Goal: Task Accomplishment & Management: Manage account settings

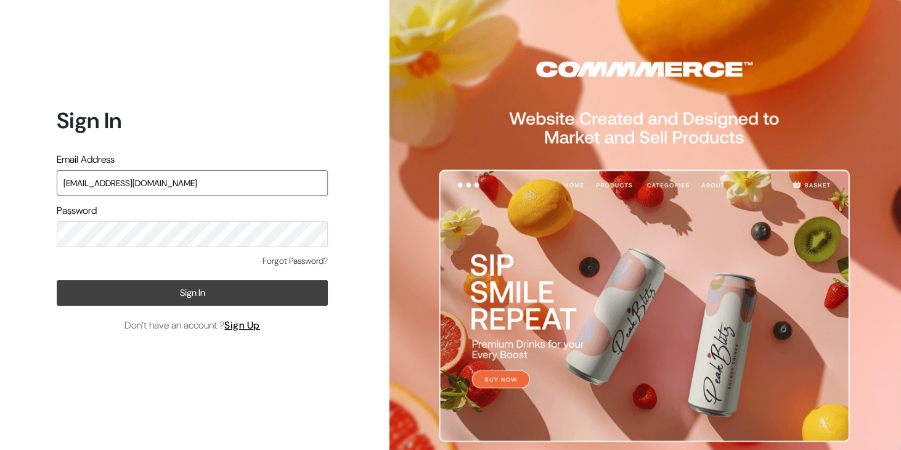
type input "jaigovindatradelinks@gmail.com"
click at [129, 290] on button "Sign In" at bounding box center [192, 293] width 271 height 26
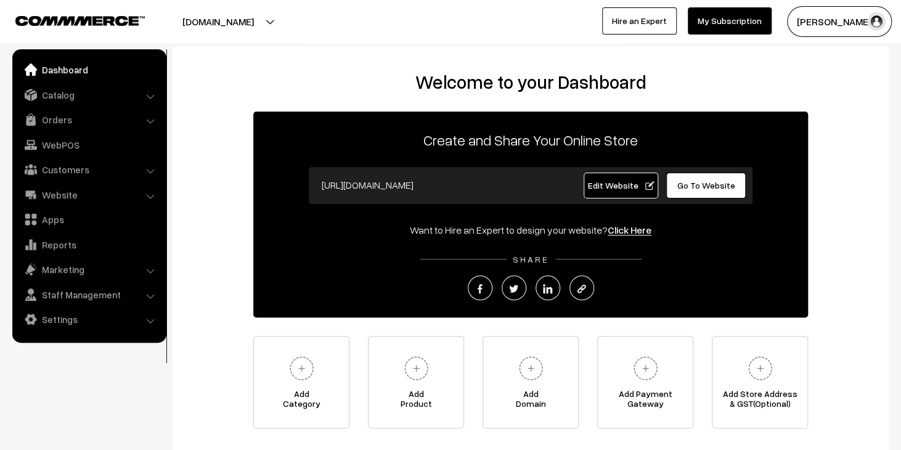
click at [73, 117] on link "Orders" at bounding box center [88, 119] width 147 height 22
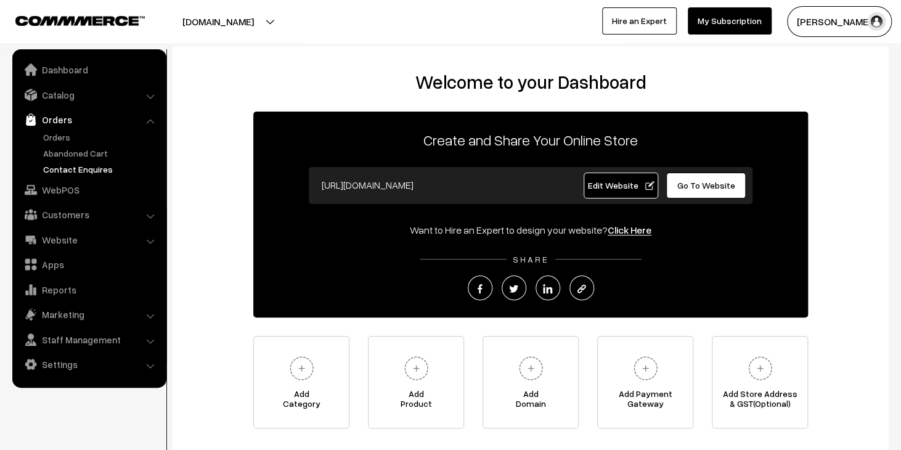
click at [83, 171] on link "Contact Enquires" at bounding box center [101, 169] width 122 height 13
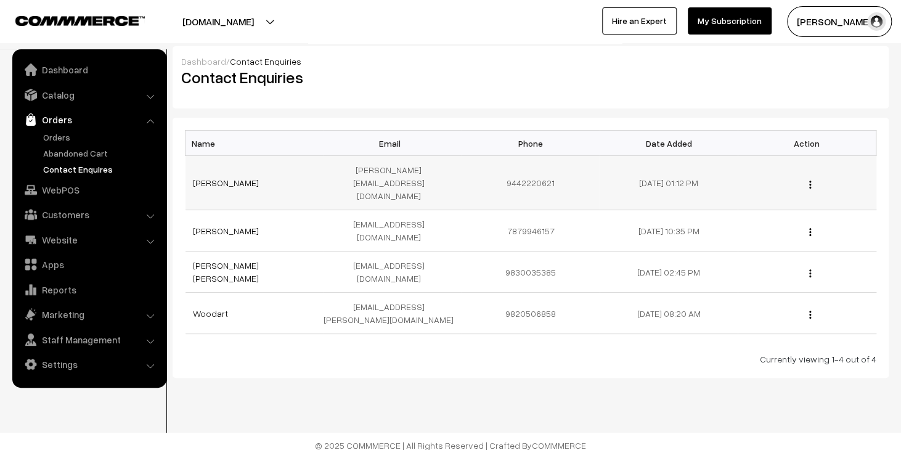
click at [416, 173] on td "balasubramanian.c@rkm.in" at bounding box center [392, 183] width 138 height 54
click at [253, 164] on td "BALASUBRAMANIAN C C" at bounding box center [254, 183] width 138 height 54
click at [253, 177] on link "BALASUBRAMANIAN C C" at bounding box center [226, 182] width 66 height 10
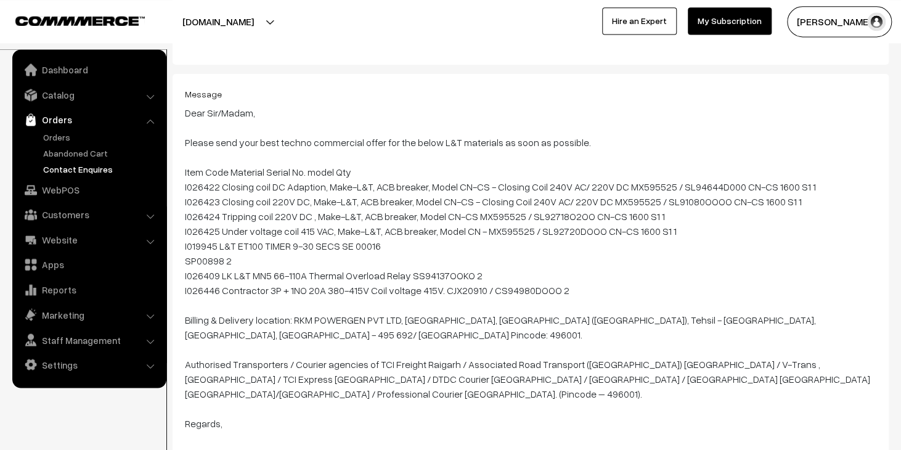
scroll to position [130, 0]
drag, startPoint x: 185, startPoint y: 171, endPoint x: 580, endPoint y: 278, distance: 408.5
click at [580, 278] on blockquote "Dear Sir/Madam, Please send your best techno commercial offer for the below L&T…" at bounding box center [530, 326] width 691 height 444
copy blockquote "I026422 Closing coil DC Adaption, Make-L&T, ACB breaker, Model CN-CS - Closing …"
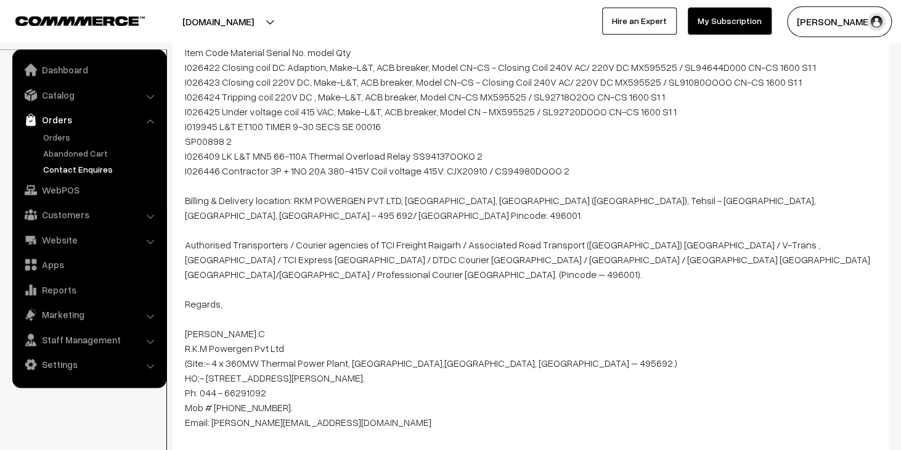
scroll to position [260, 0]
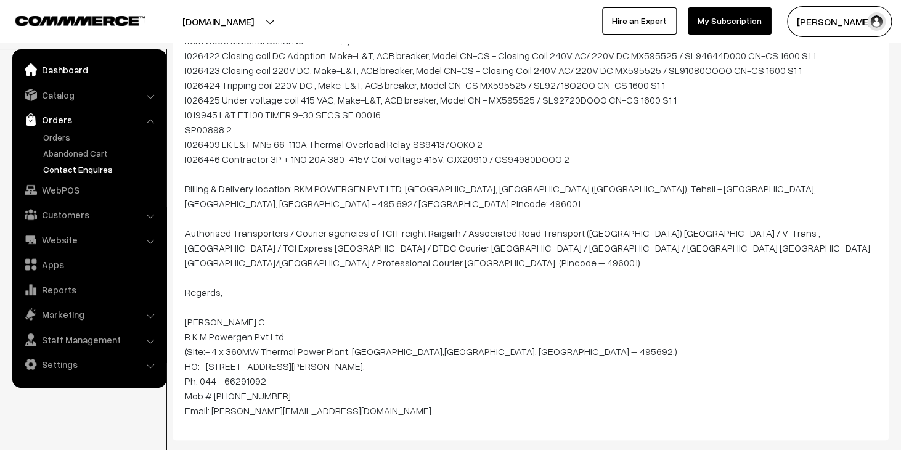
click at [67, 73] on link "Dashboard" at bounding box center [88, 70] width 147 height 22
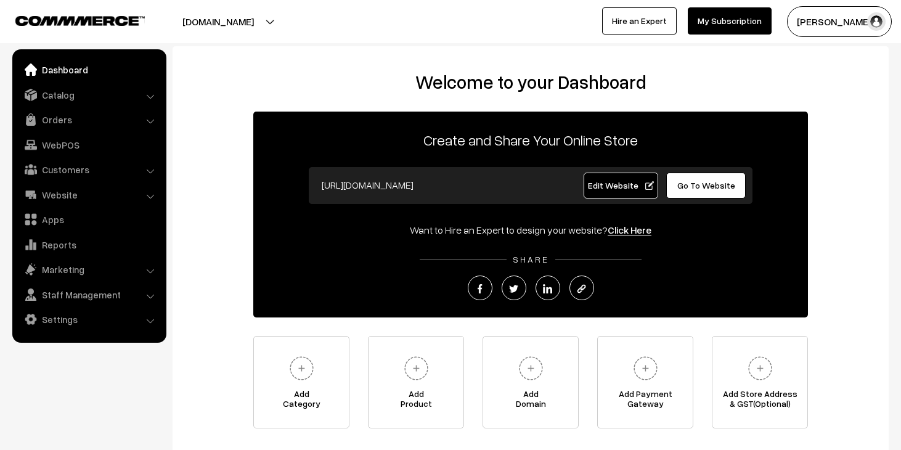
scroll to position [89, 0]
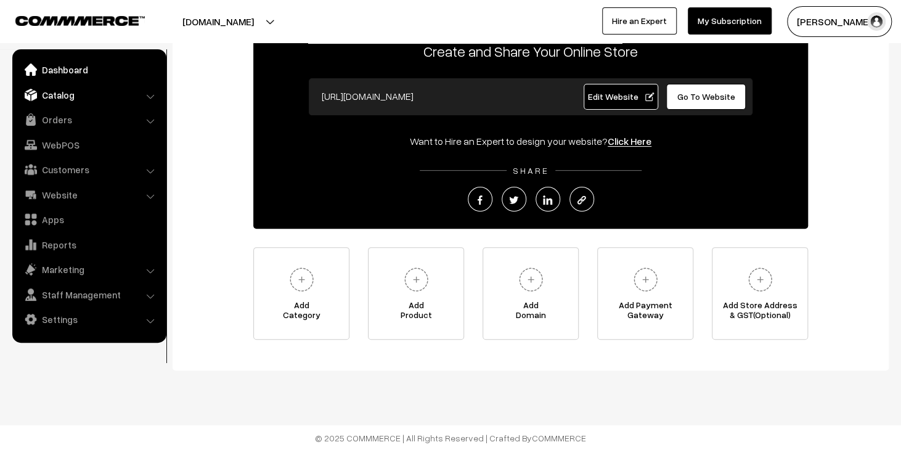
click at [85, 97] on link "Catalog" at bounding box center [88, 95] width 147 height 22
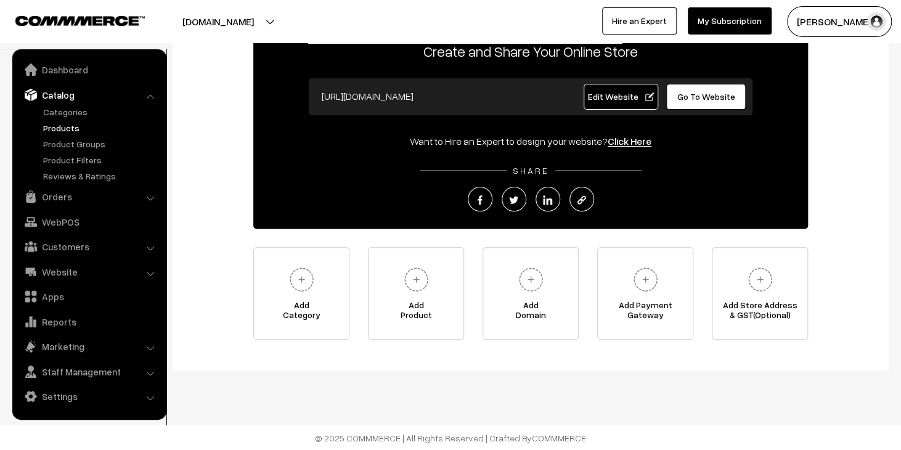
click at [80, 123] on link "Products" at bounding box center [101, 127] width 122 height 13
